Goal: Information Seeking & Learning: Learn about a topic

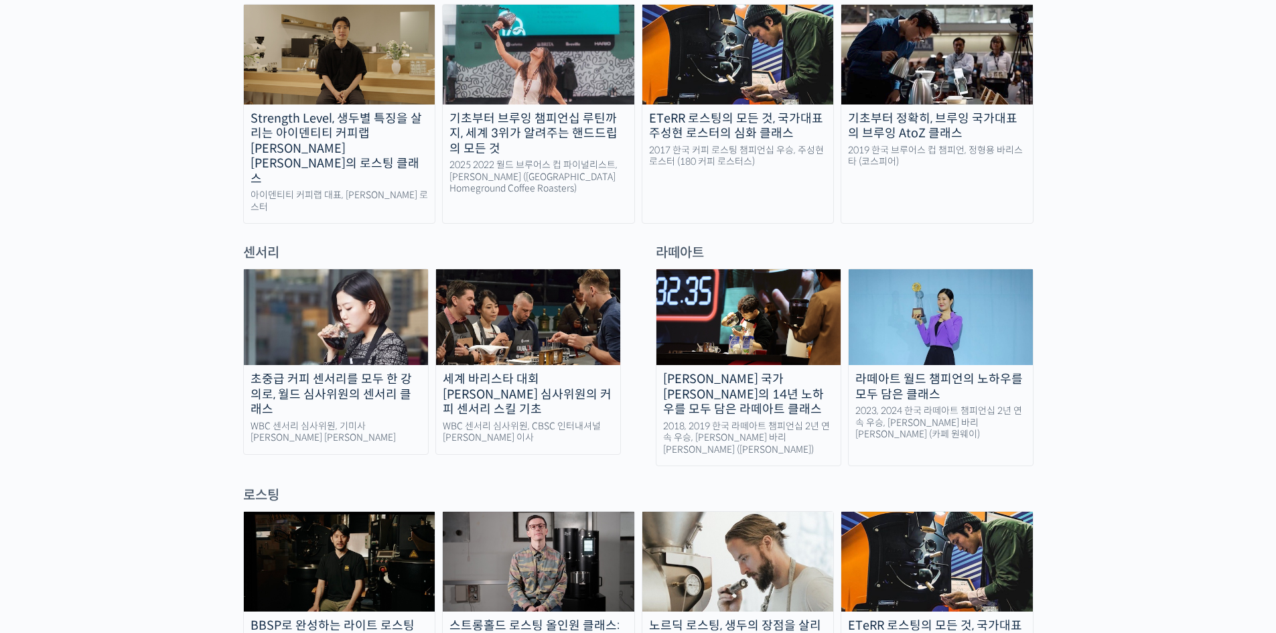
scroll to position [803, 0]
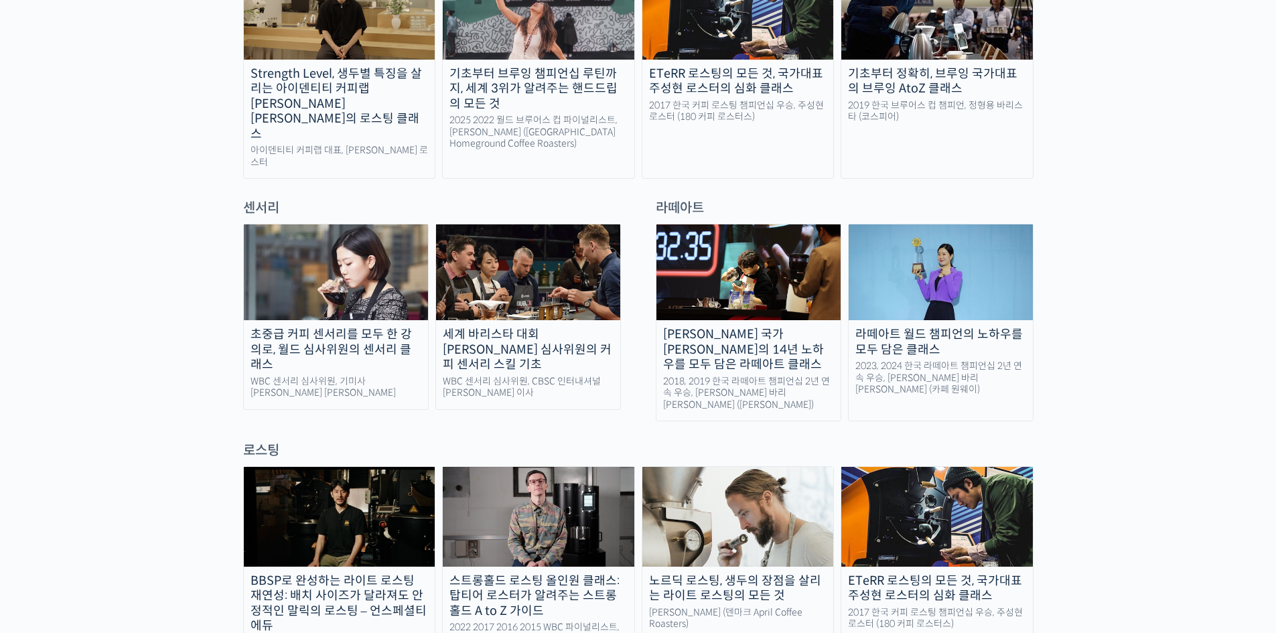
click at [348, 258] on img at bounding box center [336, 272] width 184 height 96
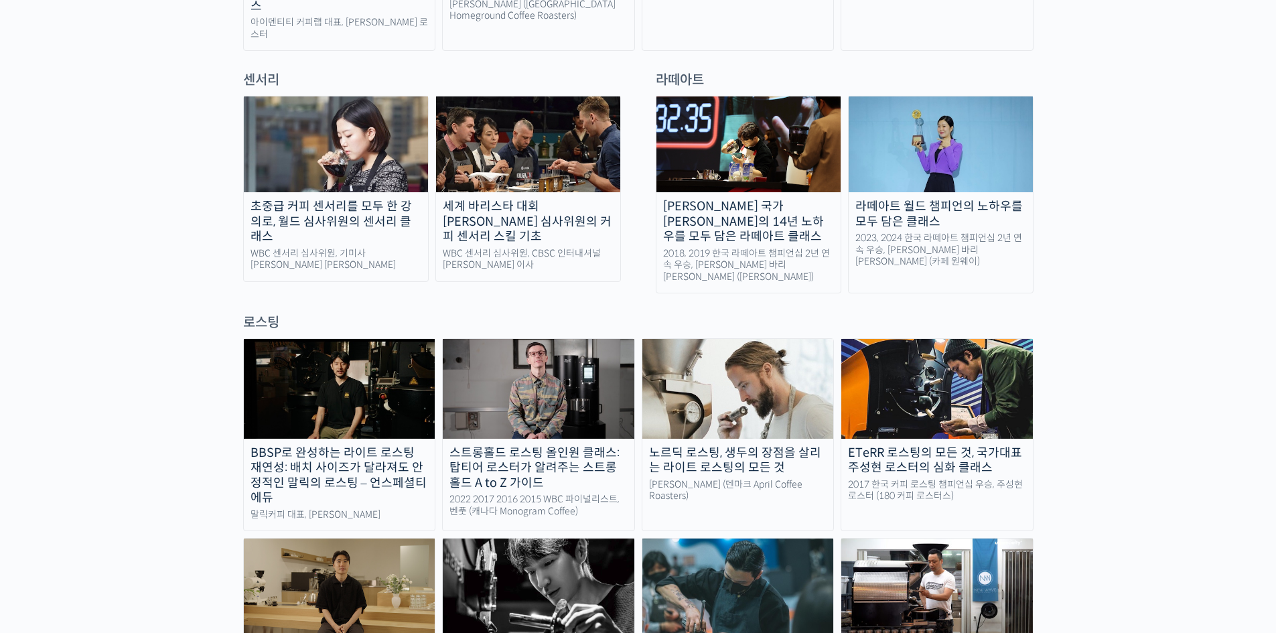
scroll to position [937, 0]
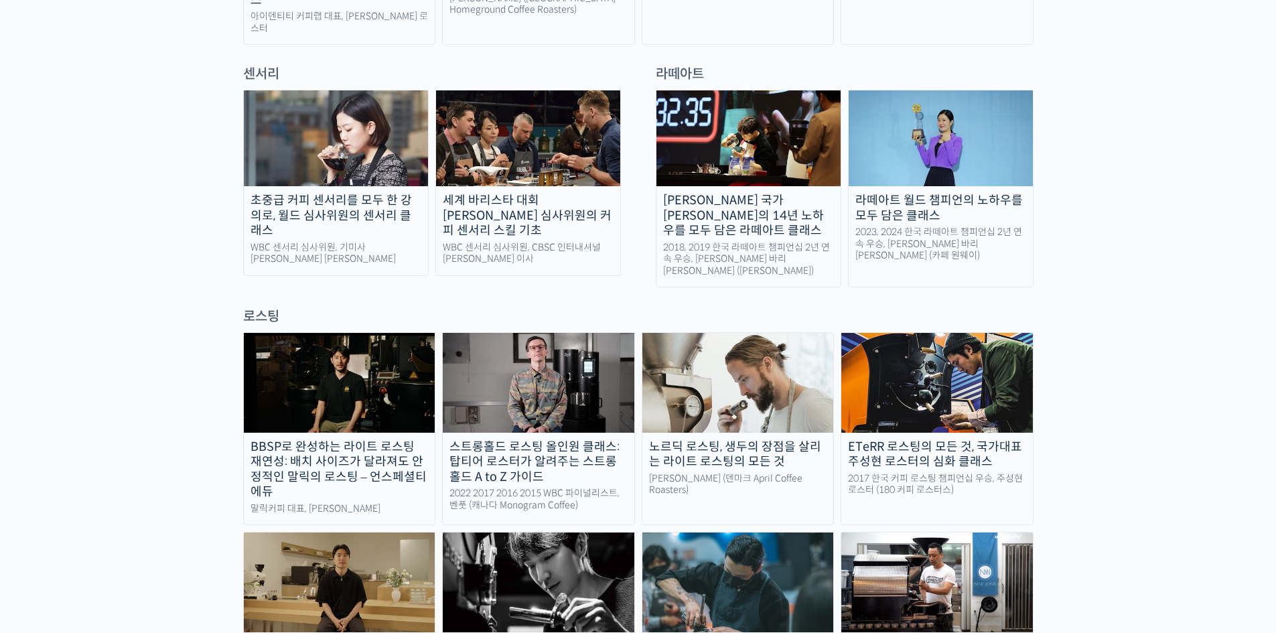
click at [342, 333] on img at bounding box center [340, 382] width 192 height 99
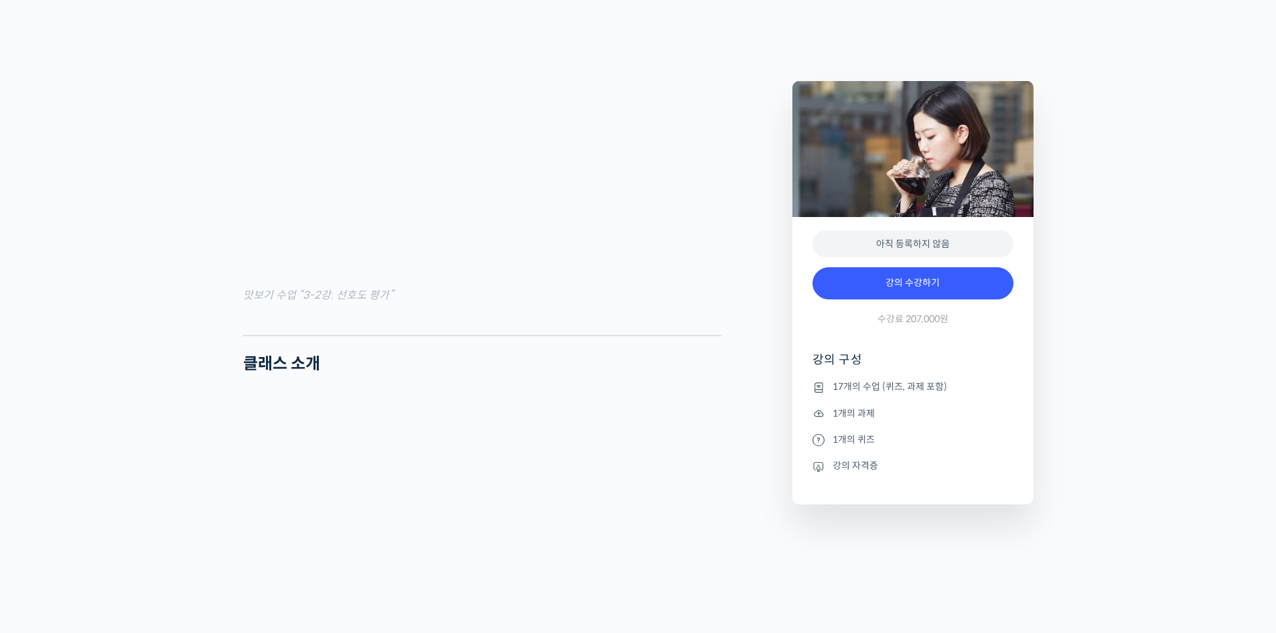
scroll to position [1339, 0]
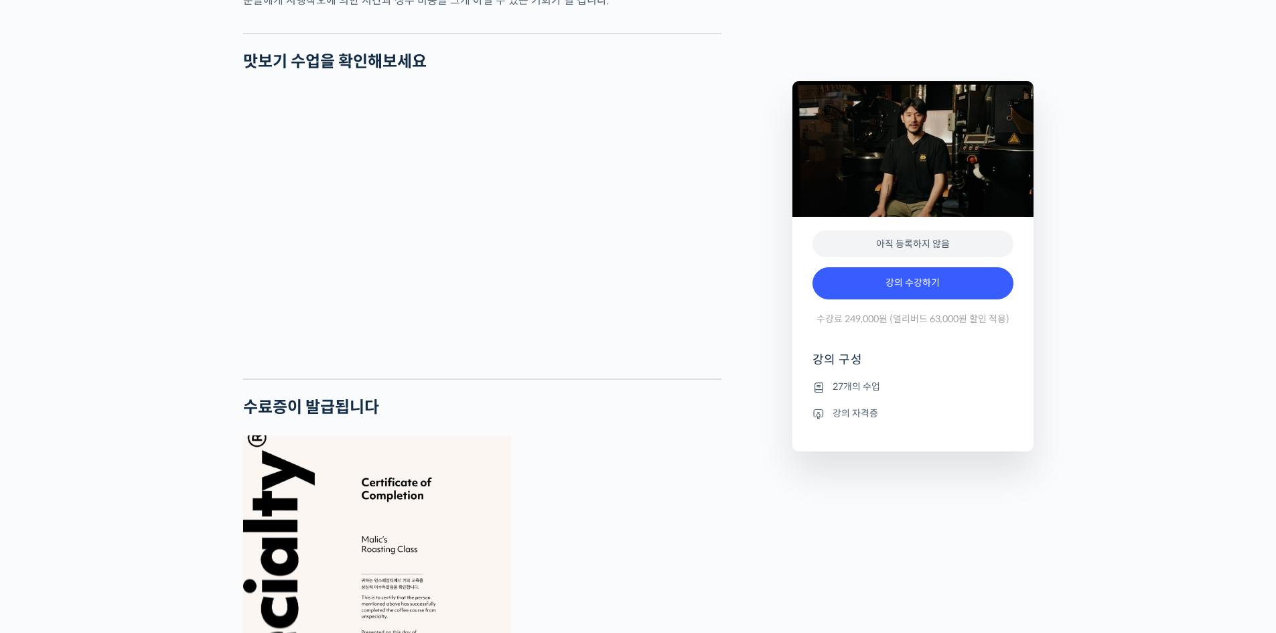
scroll to position [3482, 0]
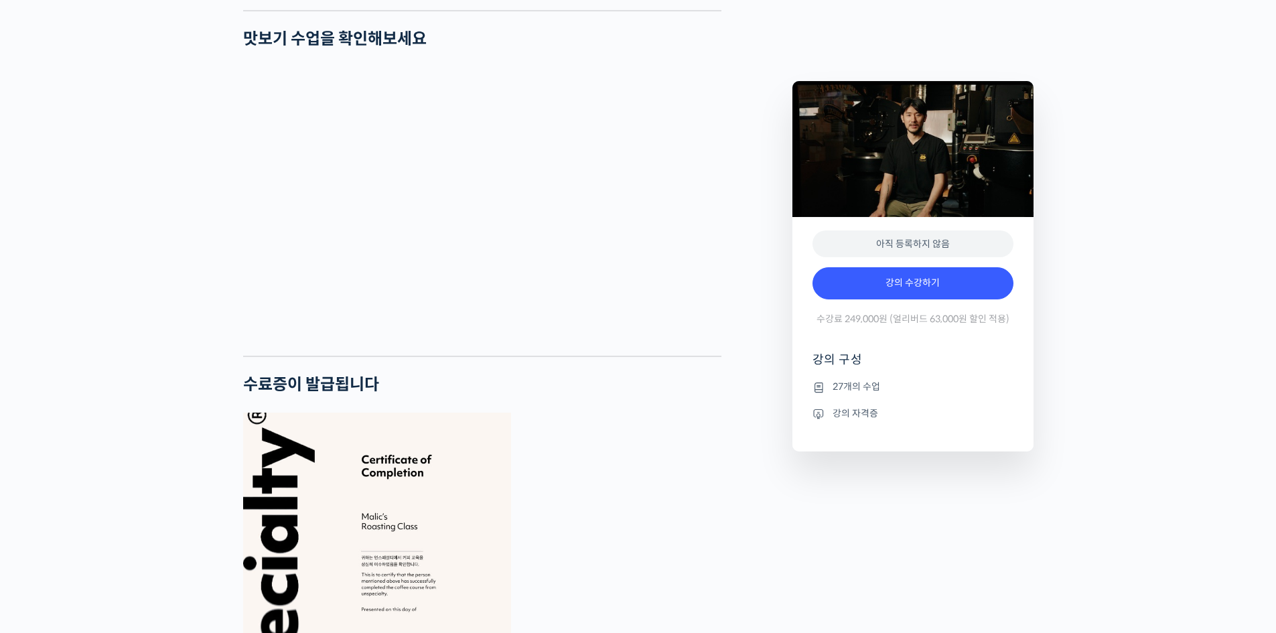
drag, startPoint x: 149, startPoint y: 176, endPoint x: 163, endPoint y: 175, distance: 14.7
click at [149, 176] on div "BBSP로 완성하는 라이트 로스팅 재연성: 배치 사이즈가 달라져도 안정적인 말릭의 로스팅 강의 상세 내용 확인하기 최철 로스터를 소개합니다! …" at bounding box center [638, 164] width 1276 height 6188
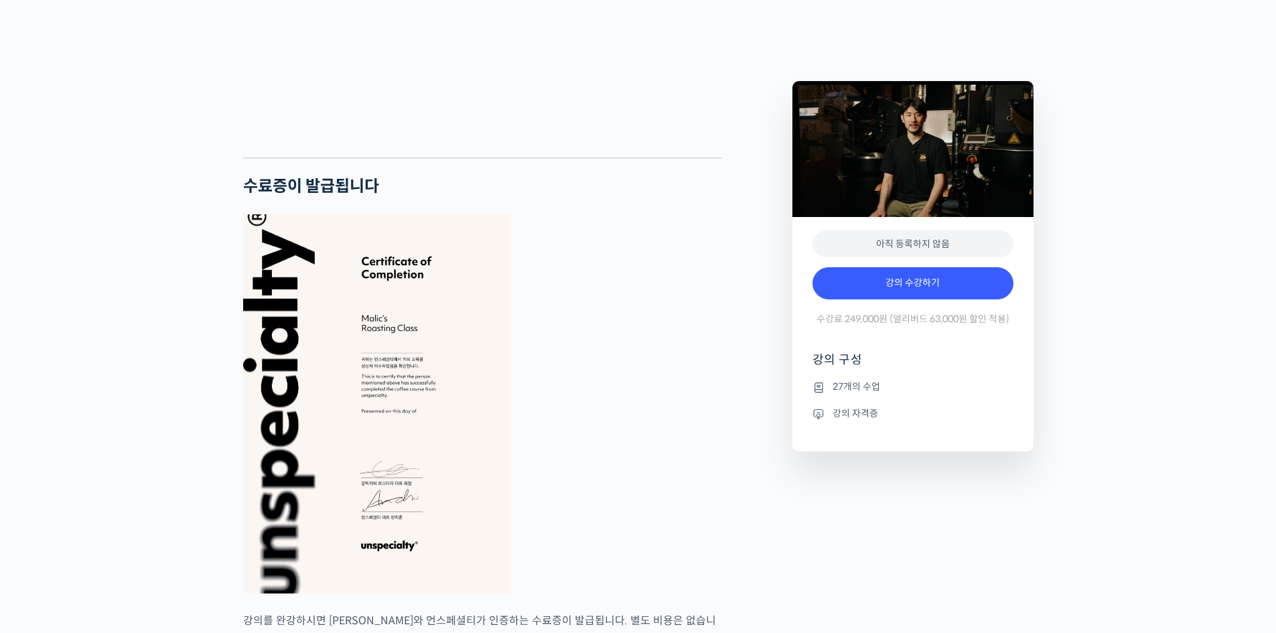
scroll to position [3683, 0]
